Goal: Task Accomplishment & Management: Manage account settings

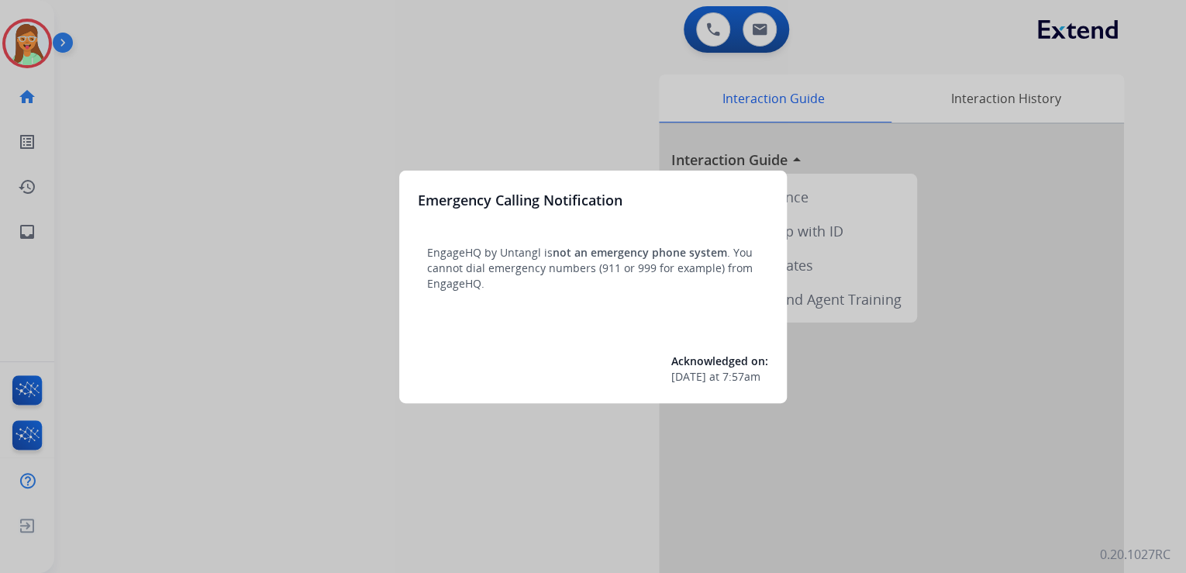
click at [198, 68] on div at bounding box center [593, 286] width 1186 height 573
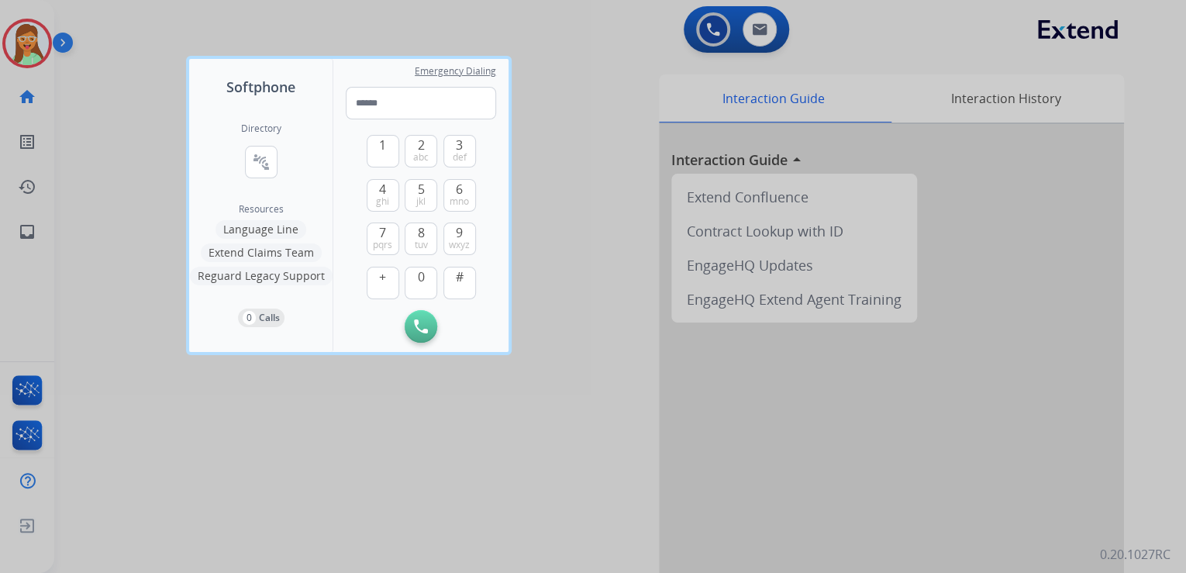
click at [116, 66] on div at bounding box center [593, 286] width 1186 height 573
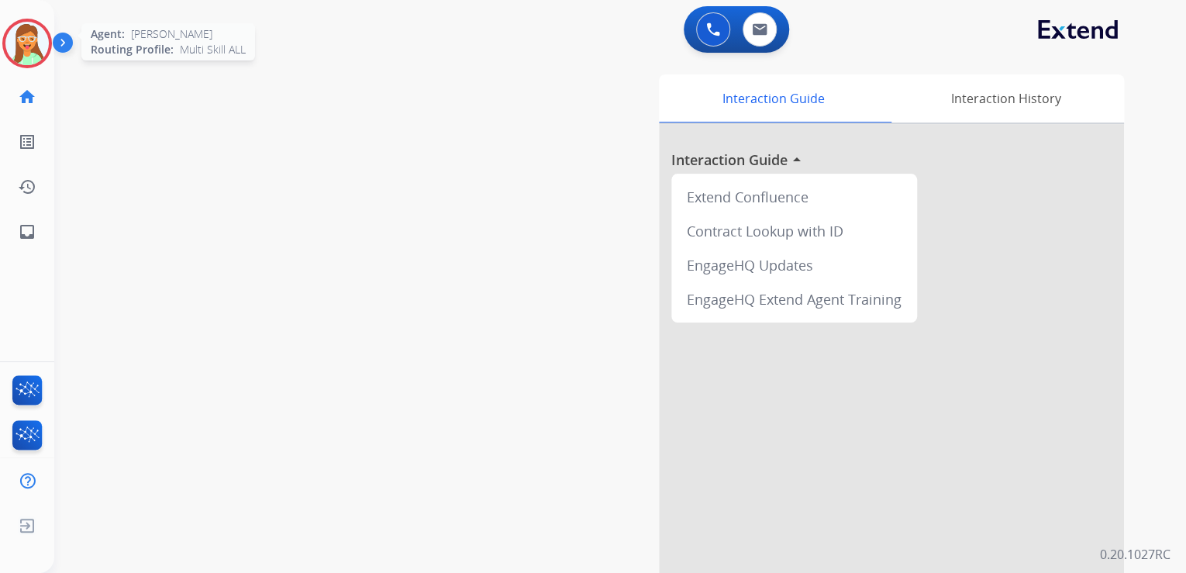
click at [40, 50] on img at bounding box center [26, 43] width 43 height 43
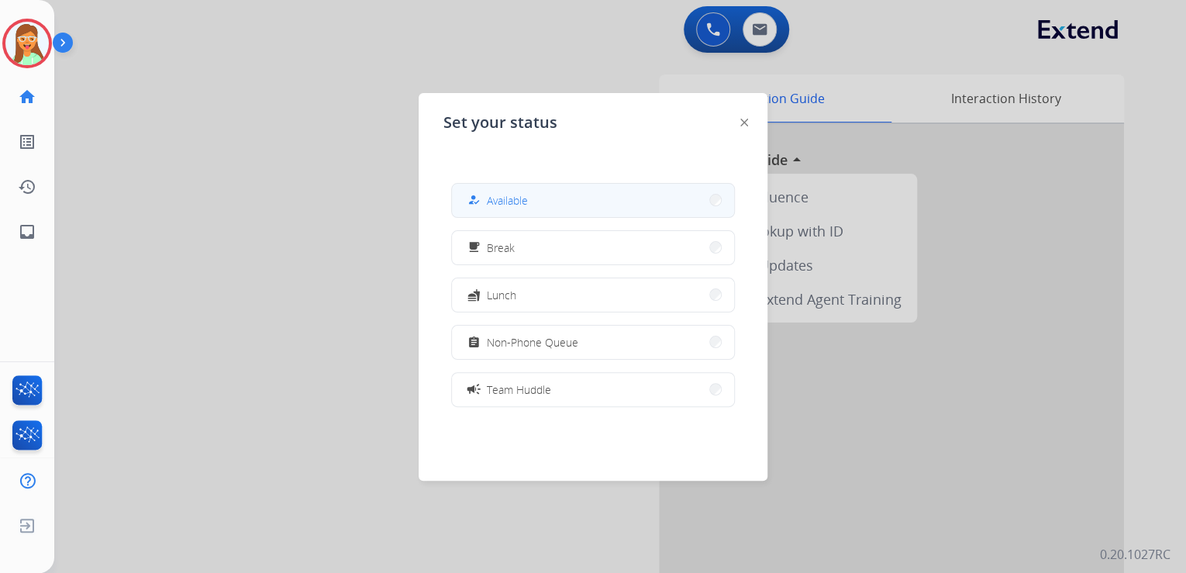
click at [626, 186] on button "how_to_reg Available" at bounding box center [593, 200] width 282 height 33
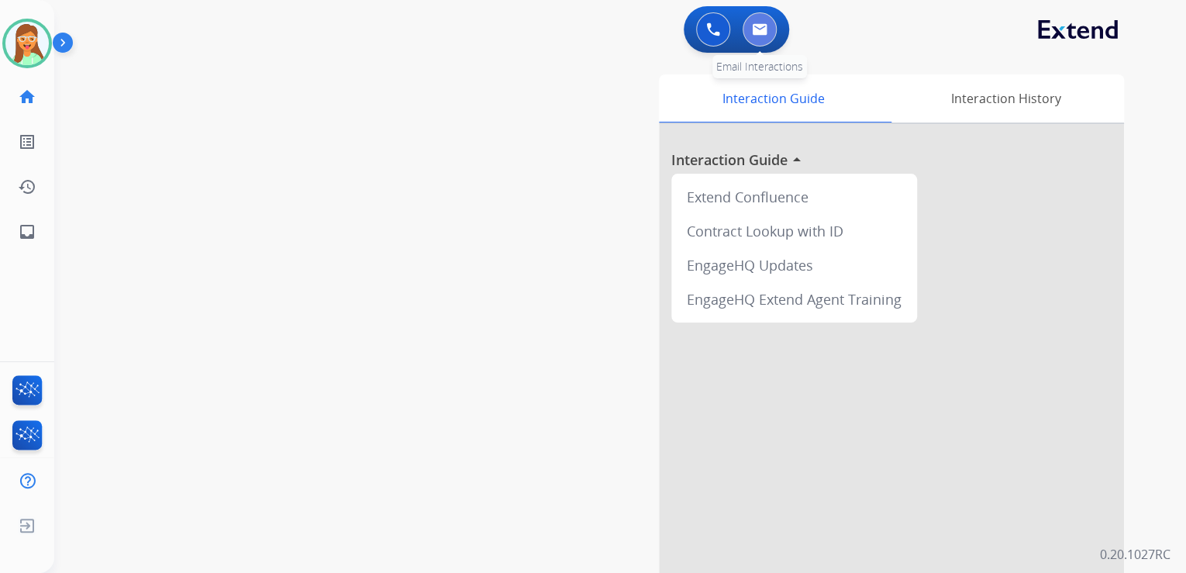
click at [749, 30] on button at bounding box center [760, 29] width 34 height 34
select select "**********"
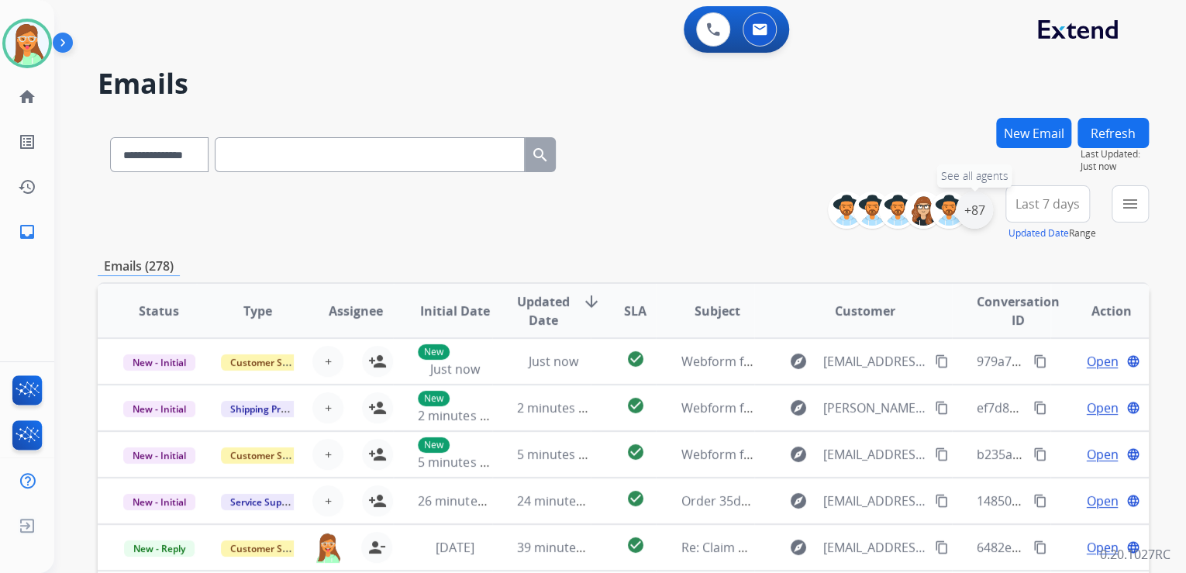
click at [972, 220] on div "+87" at bounding box center [974, 210] width 37 height 37
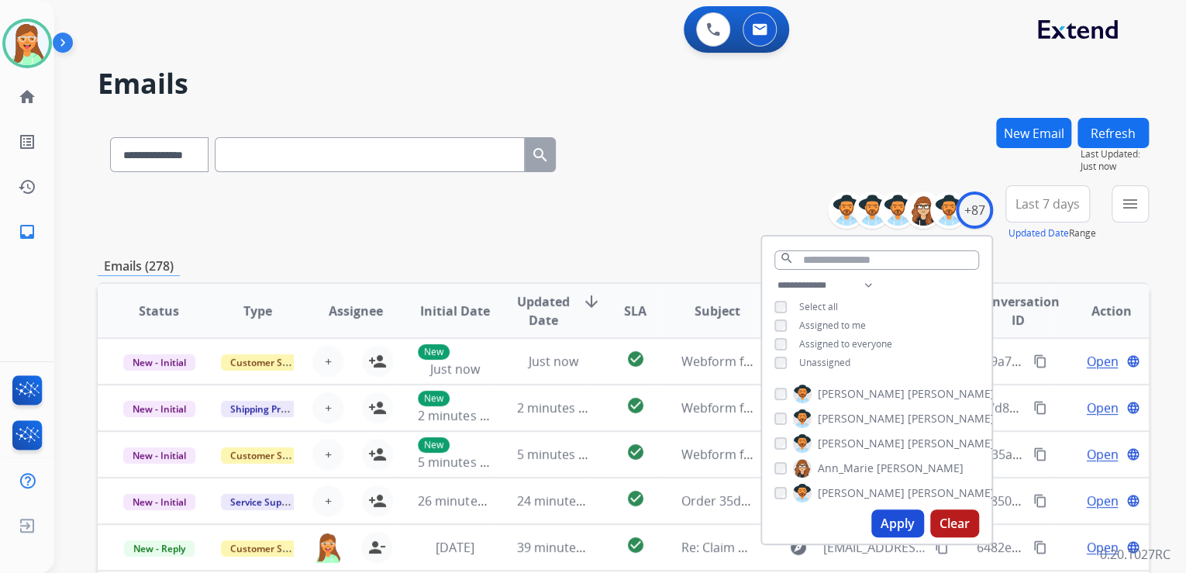
click at [893, 519] on button "Apply" at bounding box center [897, 523] width 53 height 28
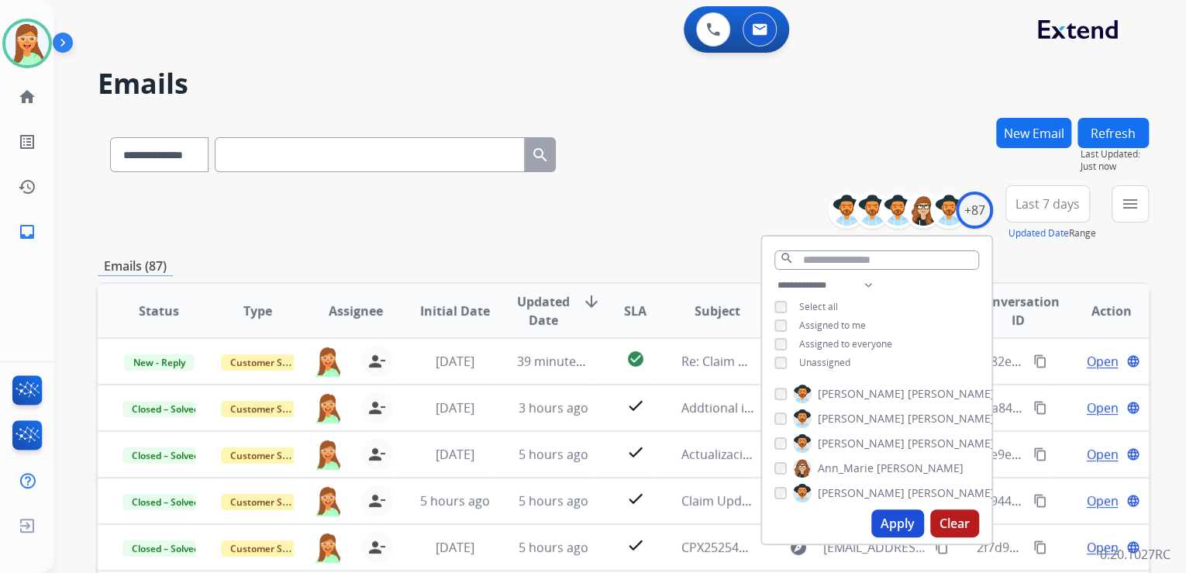
click at [629, 199] on div "**********" at bounding box center [623, 213] width 1051 height 56
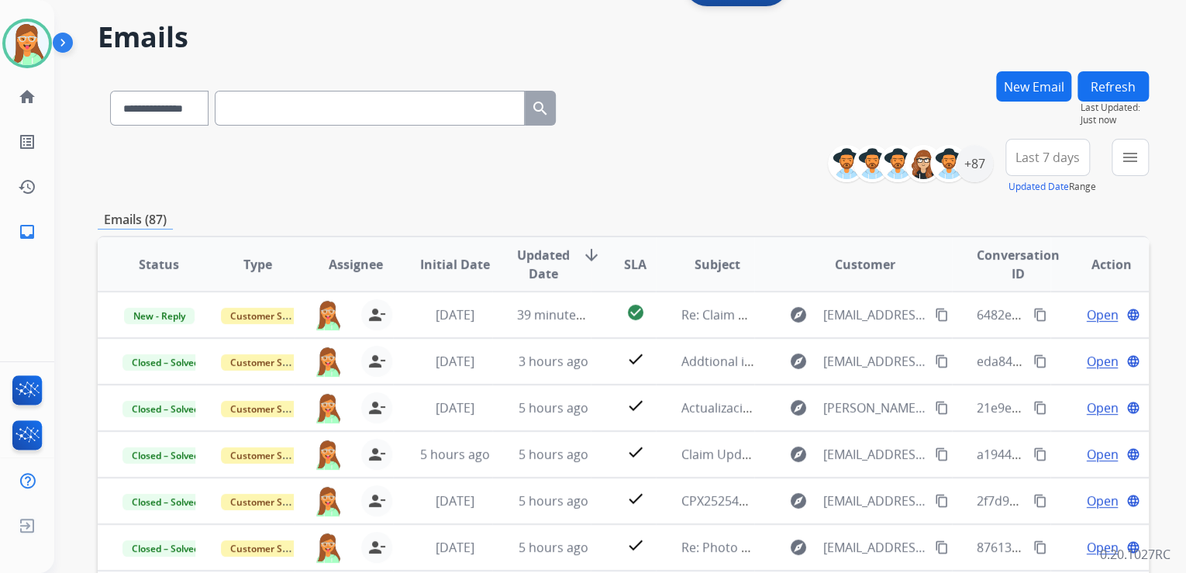
scroll to position [248, 0]
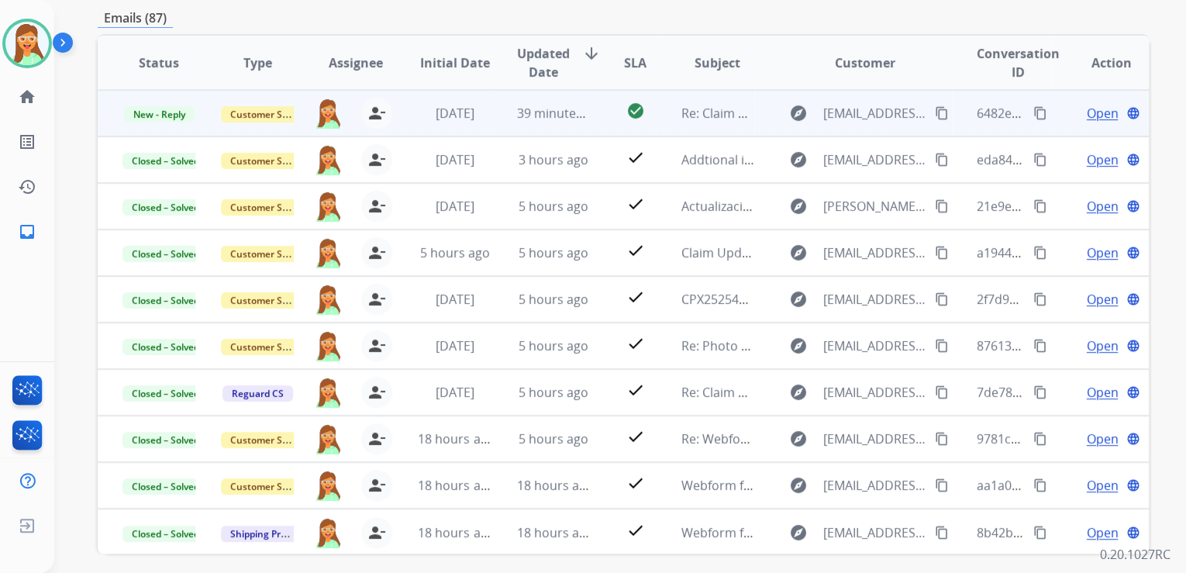
click at [935, 113] on mat-icon "content_copy" at bounding box center [942, 113] width 14 height 14
click at [320, 106] on img at bounding box center [327, 113] width 29 height 31
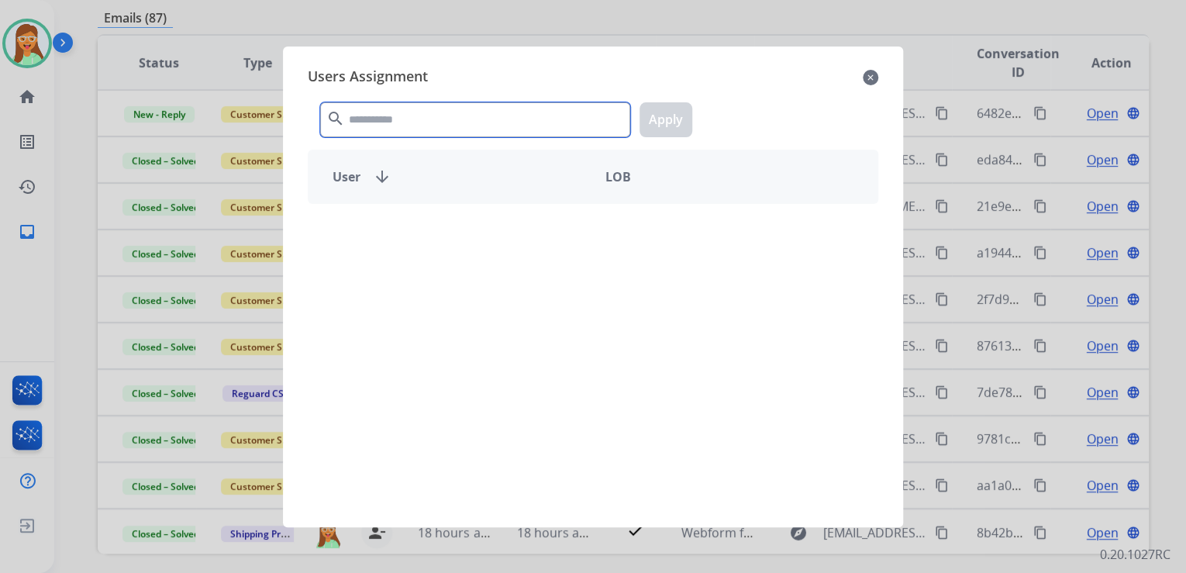
click at [385, 109] on input "text" at bounding box center [475, 119] width 310 height 35
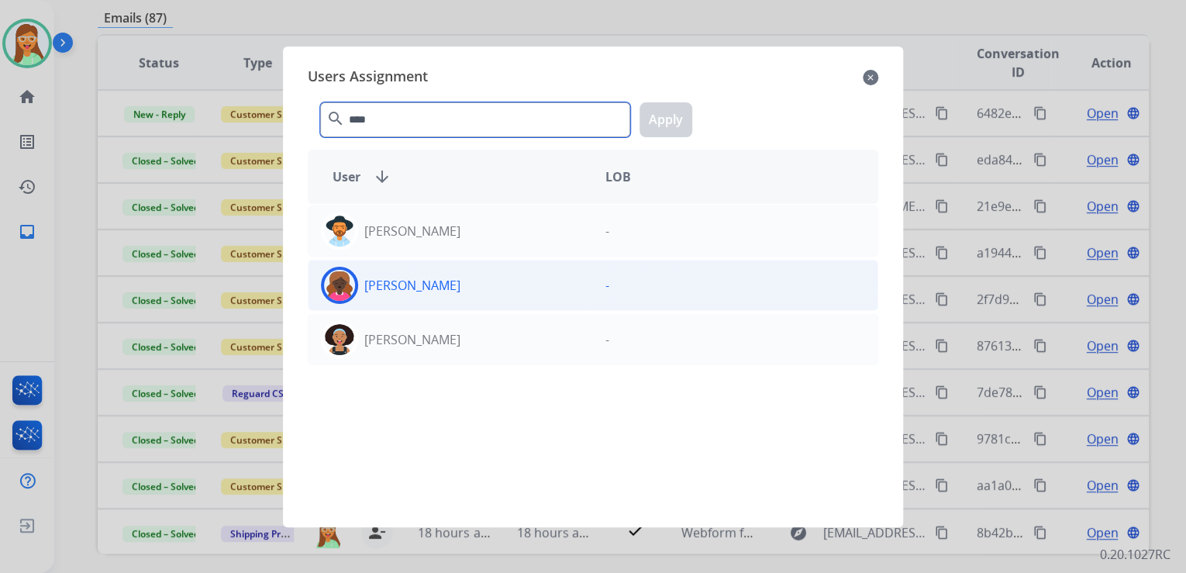
type input "****"
click at [564, 295] on div "[PERSON_NAME]" at bounding box center [451, 285] width 285 height 37
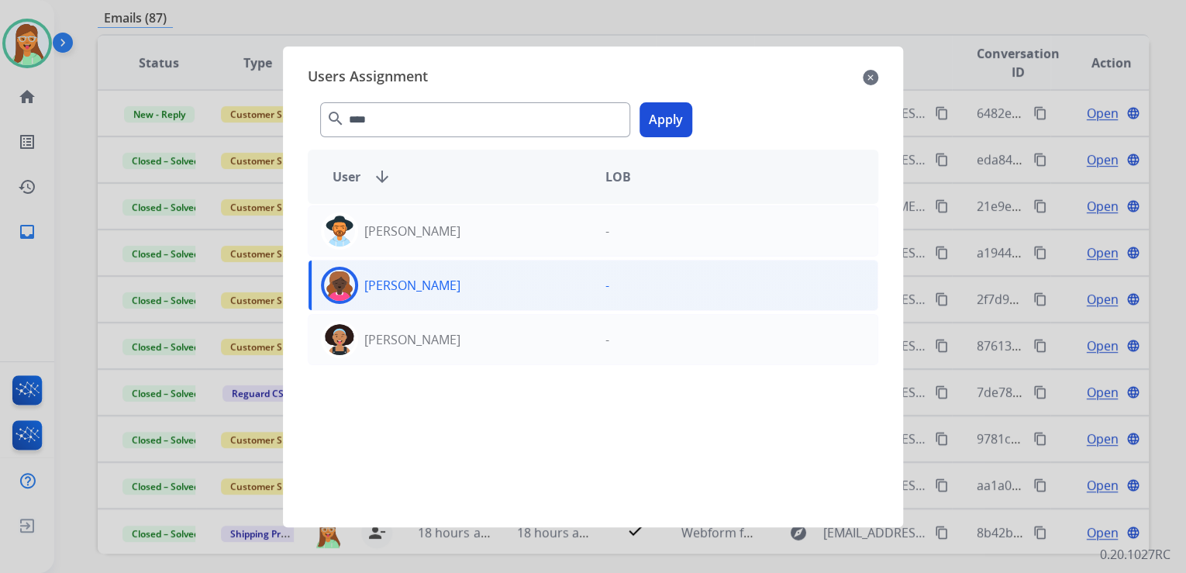
click at [646, 109] on button "Apply" at bounding box center [666, 119] width 53 height 35
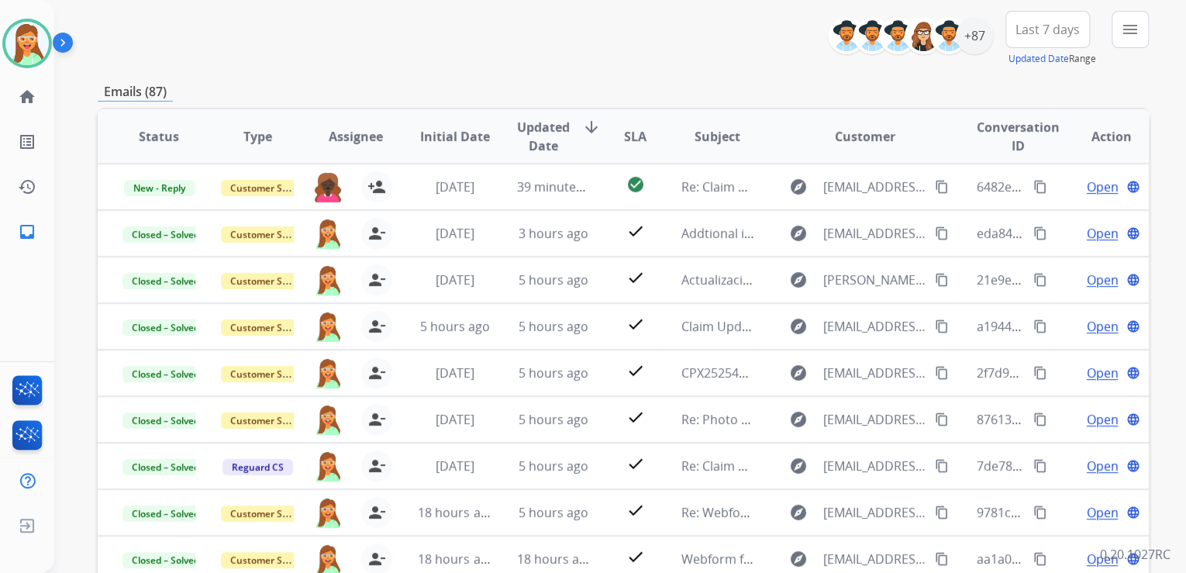
scroll to position [0, 0]
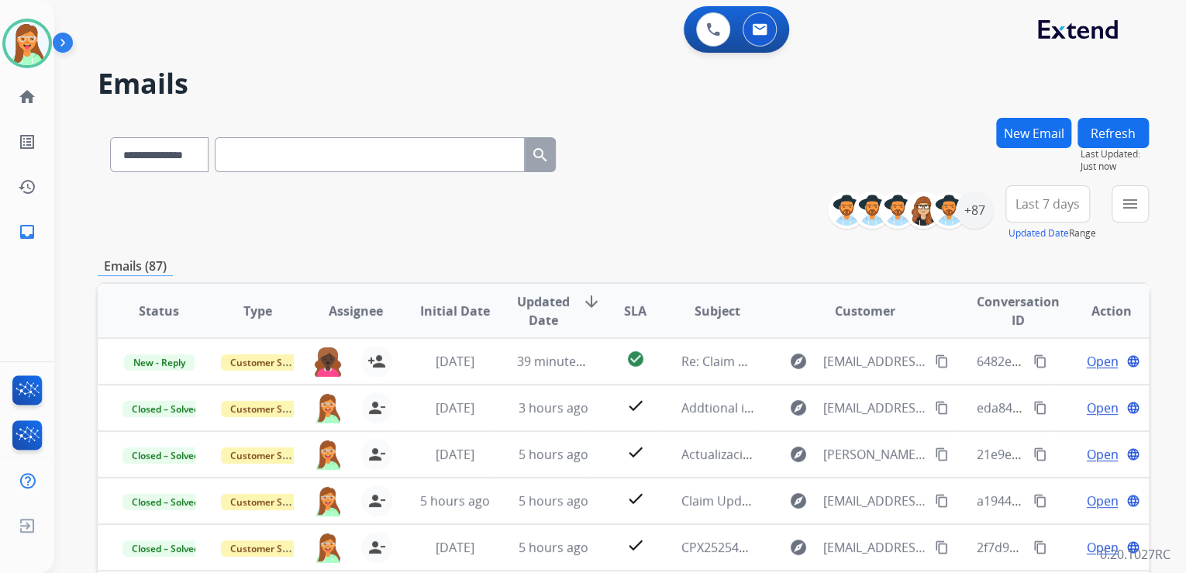
click at [1113, 126] on button "Refresh" at bounding box center [1113, 133] width 71 height 30
click at [974, 223] on div "+87" at bounding box center [974, 210] width 37 height 37
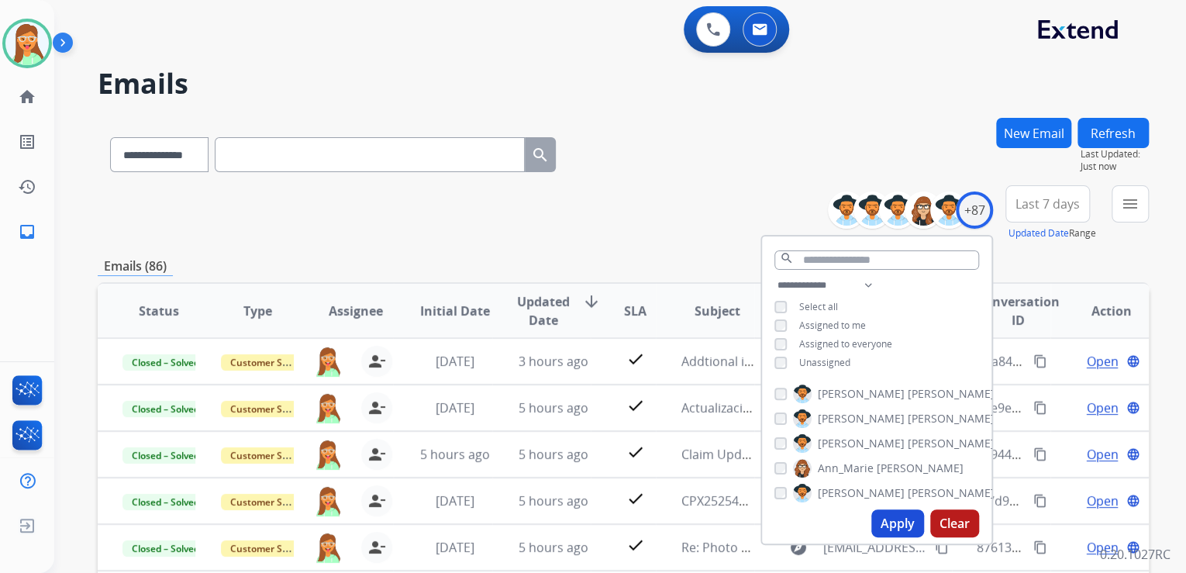
drag, startPoint x: 896, startPoint y: 517, endPoint x: 878, endPoint y: 514, distance: 18.9
click at [896, 515] on button "Apply" at bounding box center [897, 523] width 53 height 28
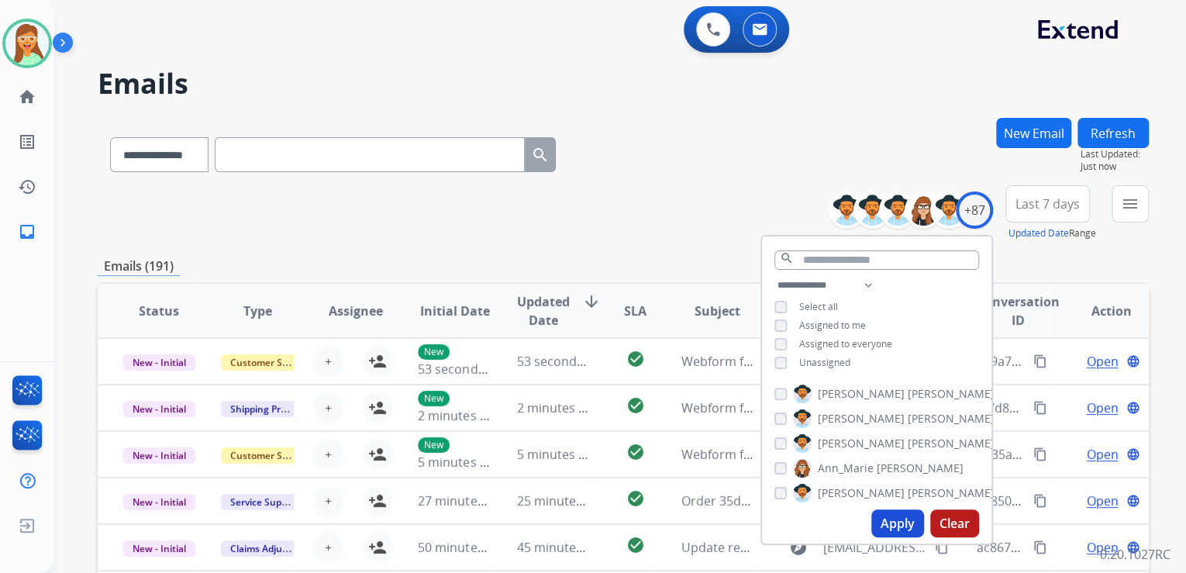
click at [763, 187] on div "**********" at bounding box center [623, 213] width 1051 height 56
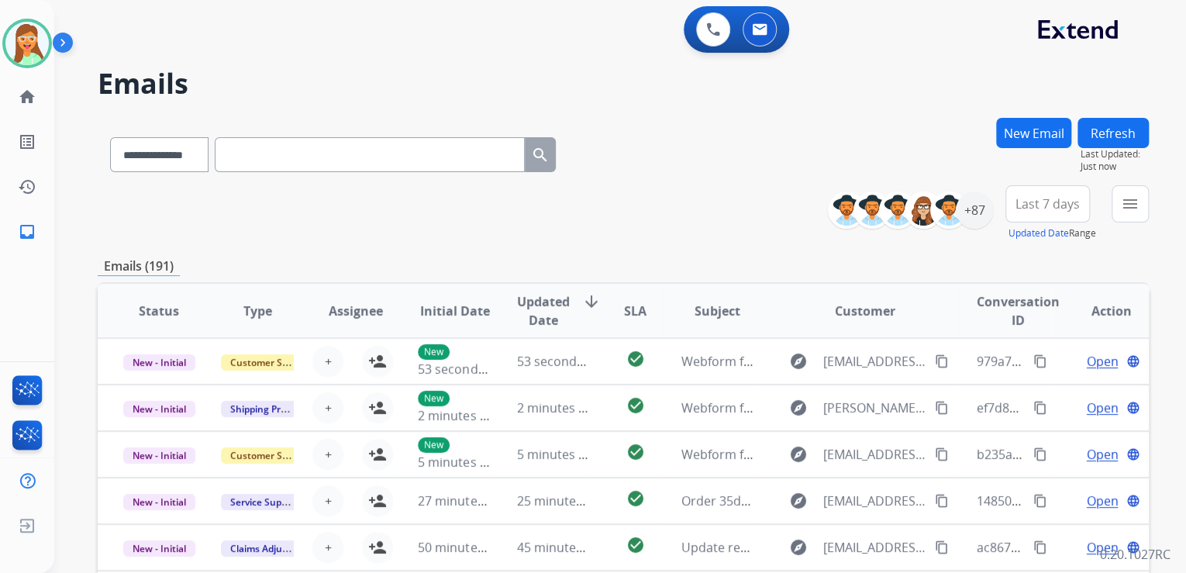
click at [1107, 202] on div "**********" at bounding box center [994, 213] width 309 height 56
click at [1127, 201] on mat-icon "menu" at bounding box center [1130, 204] width 19 height 19
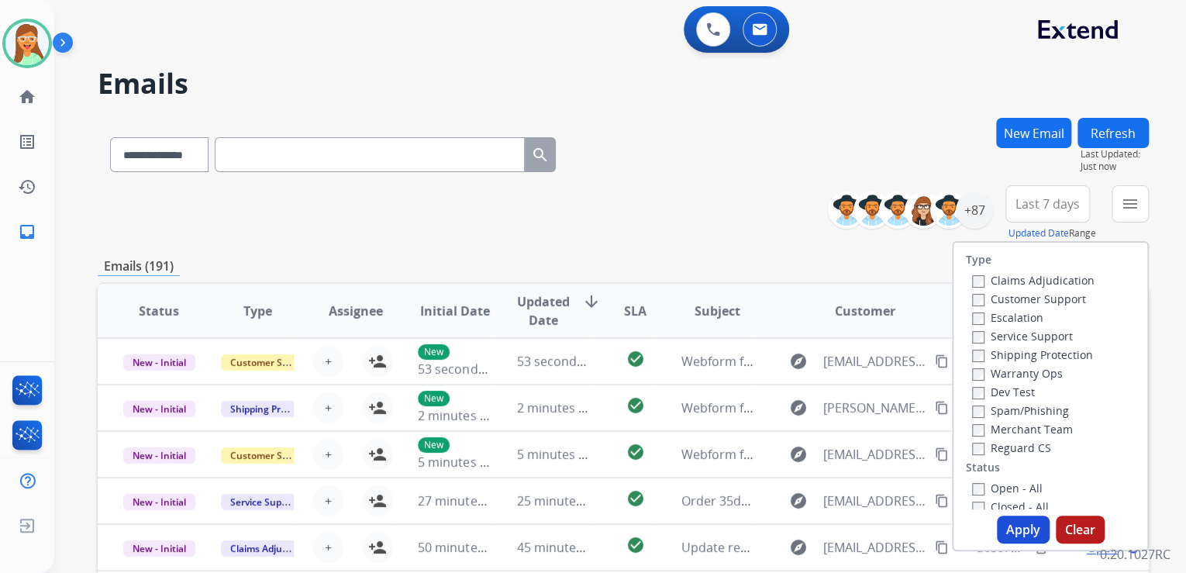
click at [981, 292] on label "Customer Support" at bounding box center [1029, 299] width 114 height 15
click at [996, 352] on label "Shipping Protection" at bounding box center [1032, 354] width 121 height 15
click at [997, 447] on label "Reguard CS" at bounding box center [1011, 447] width 79 height 15
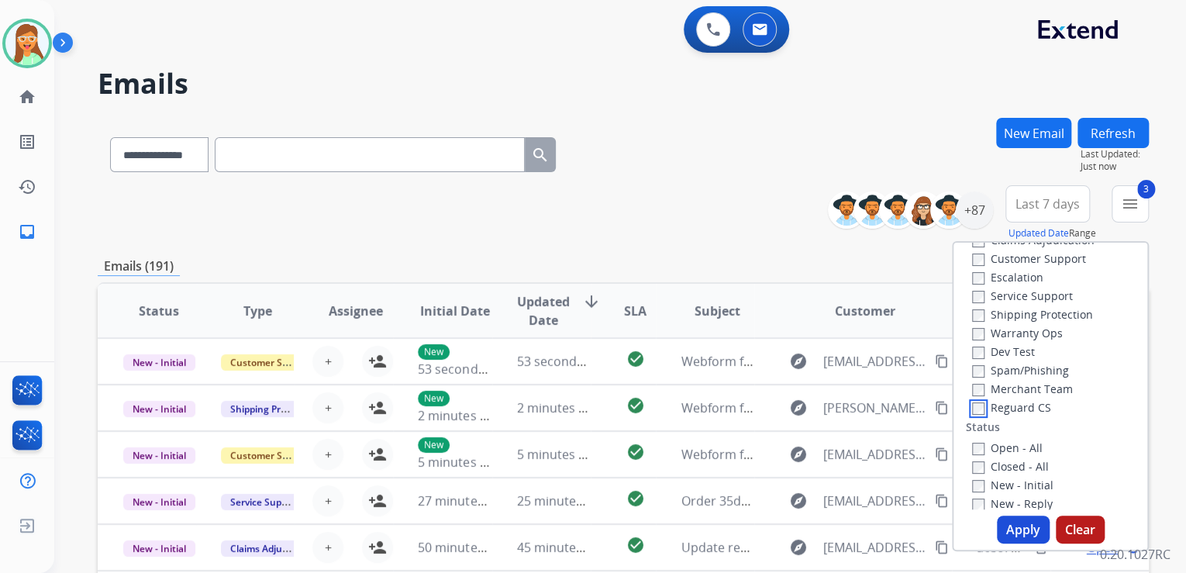
scroll to position [62, 0]
click at [993, 458] on label "New - Initial" at bounding box center [1012, 463] width 81 height 15
click at [1014, 520] on button "Apply" at bounding box center [1023, 530] width 53 height 28
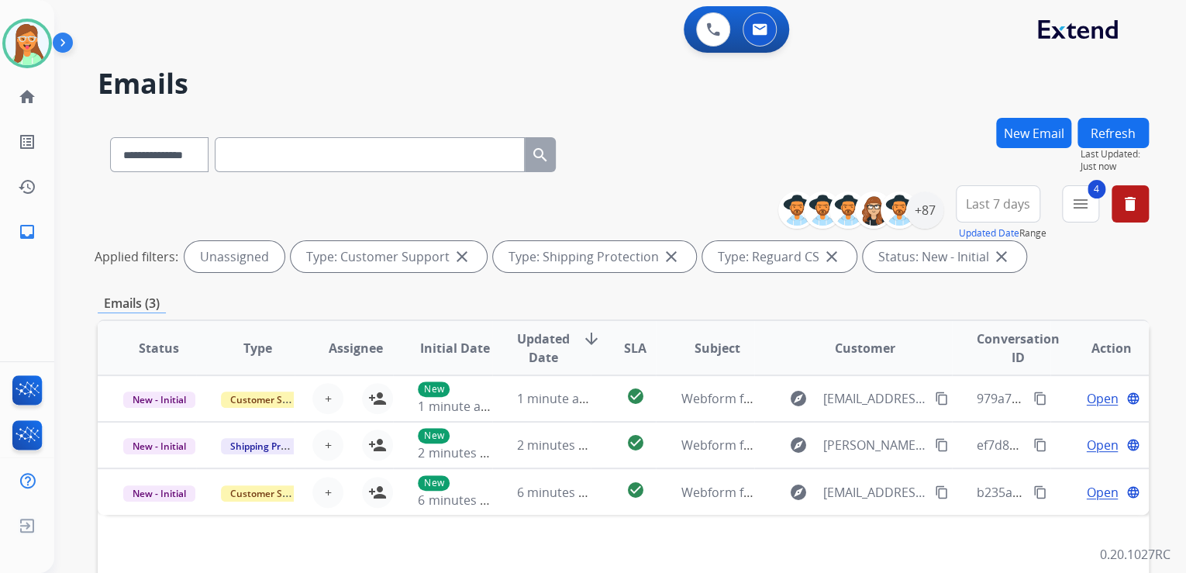
click at [696, 171] on div "**********" at bounding box center [623, 151] width 1051 height 67
